Goal: Information Seeking & Learning: Learn about a topic

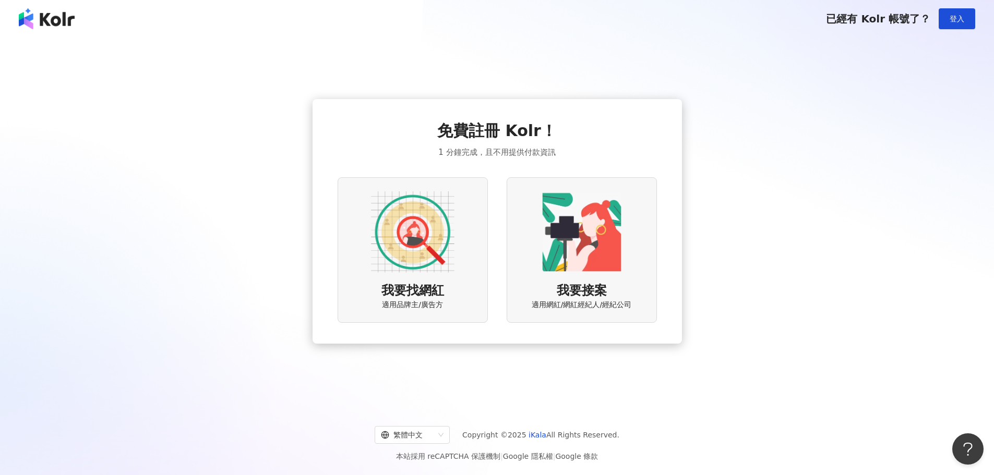
click at [414, 214] on img at bounding box center [412, 231] width 83 height 83
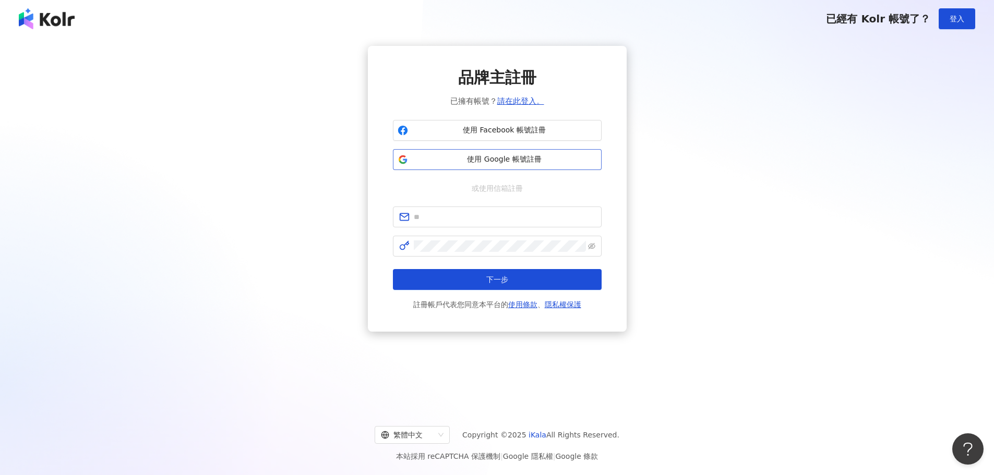
click at [493, 155] on span "使用 Google 帳號註冊" at bounding box center [504, 159] width 185 height 10
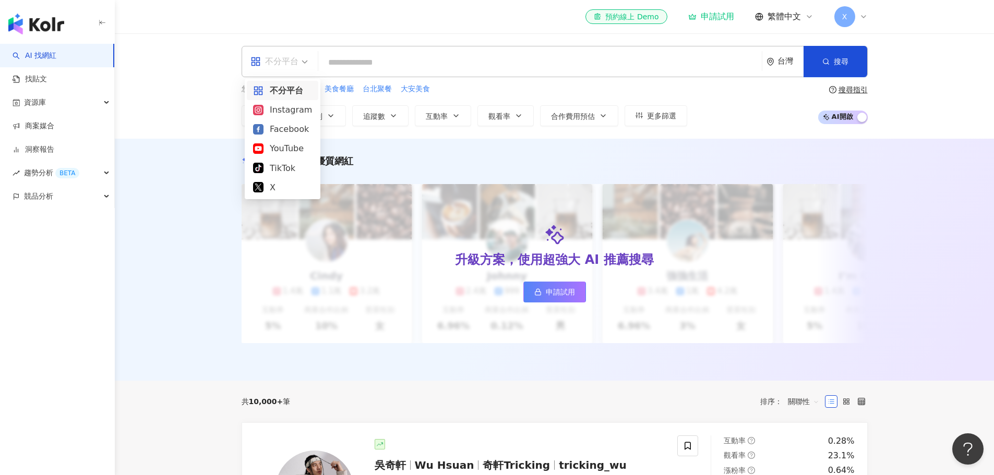
click at [289, 63] on div "不分平台" at bounding box center [274, 61] width 48 height 17
click at [289, 110] on div "Instagram" at bounding box center [282, 109] width 59 height 13
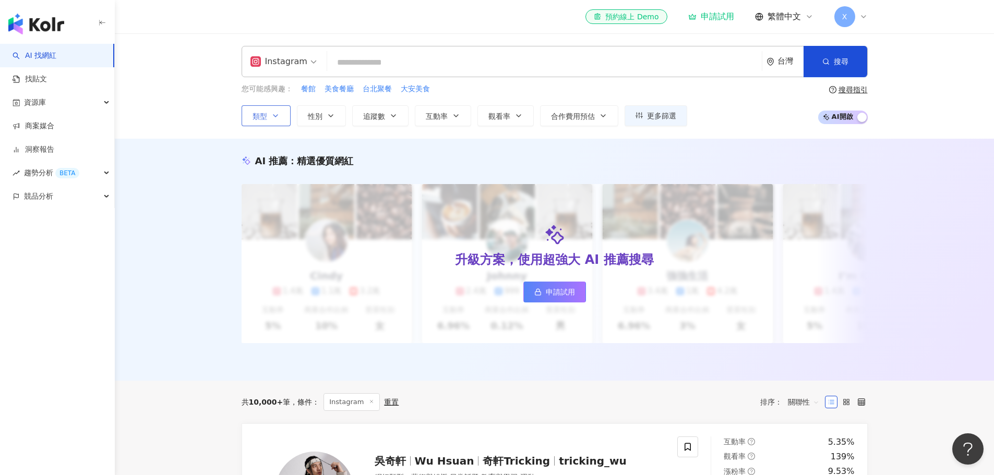
click at [267, 114] on button "類型" at bounding box center [266, 115] width 49 height 21
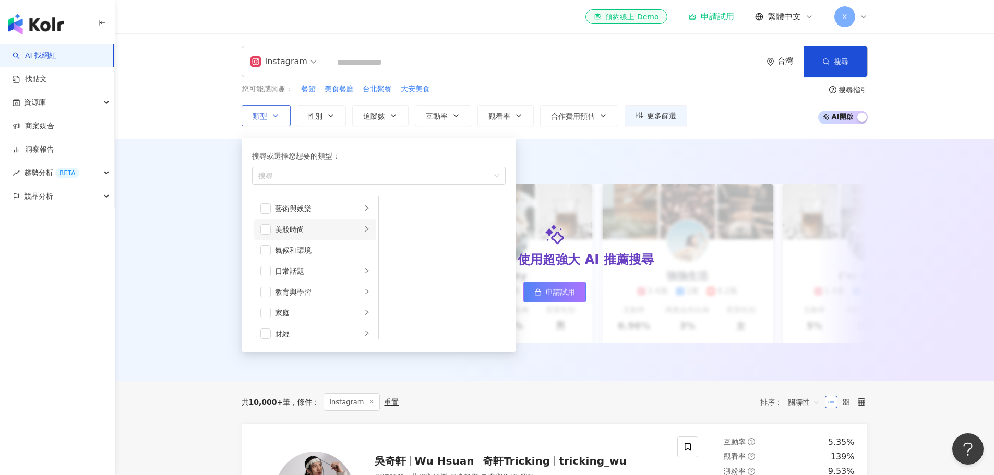
click at [297, 226] on div "美妝時尚" at bounding box center [318, 229] width 87 height 11
click at [427, 299] on li "醫美" at bounding box center [442, 292] width 123 height 21
click at [823, 69] on button "搜尋" at bounding box center [835, 61] width 64 height 31
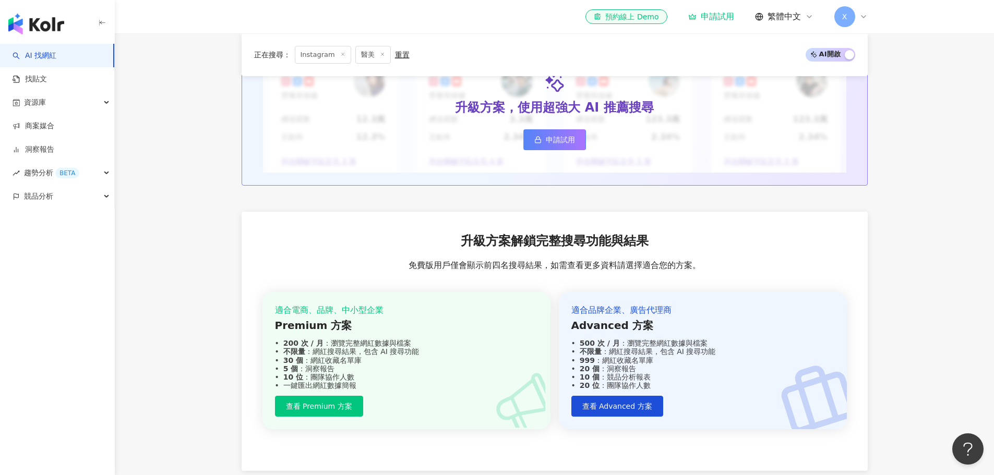
scroll to position [933, 0]
